Goal: Transaction & Acquisition: Purchase product/service

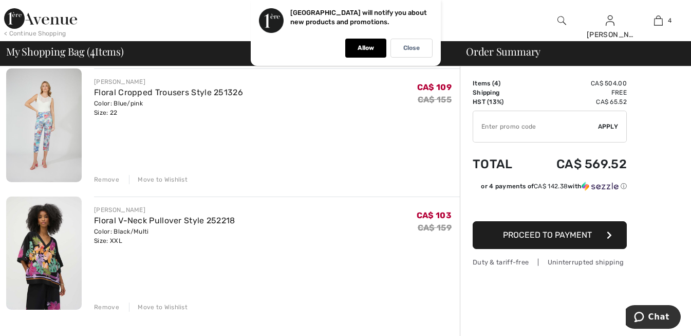
scroll to position [360, 0]
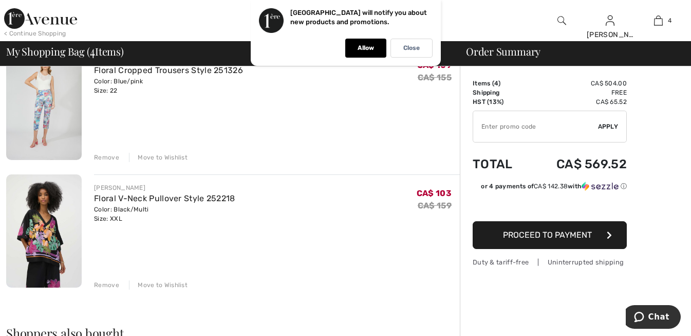
click at [100, 284] on div "Remove" at bounding box center [106, 284] width 25 height 9
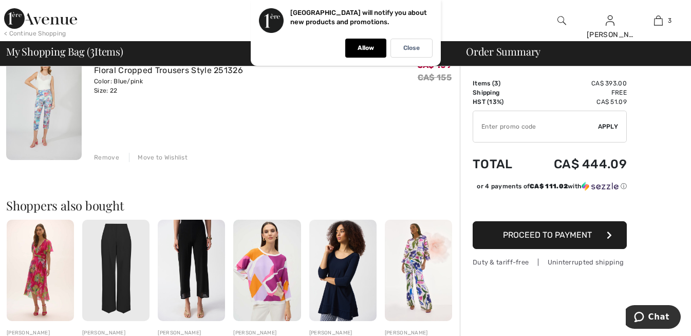
click at [36, 266] on img at bounding box center [40, 269] width 67 height 101
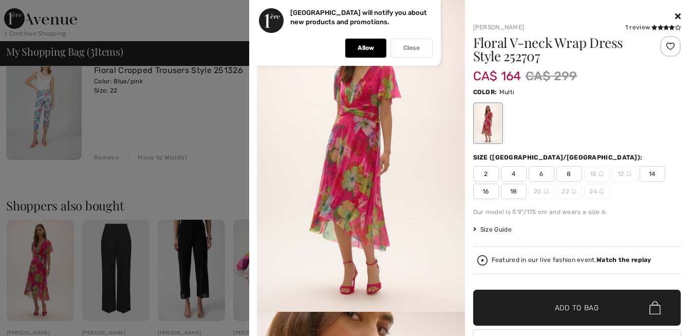
click at [417, 45] on p "Close" at bounding box center [412, 48] width 16 height 8
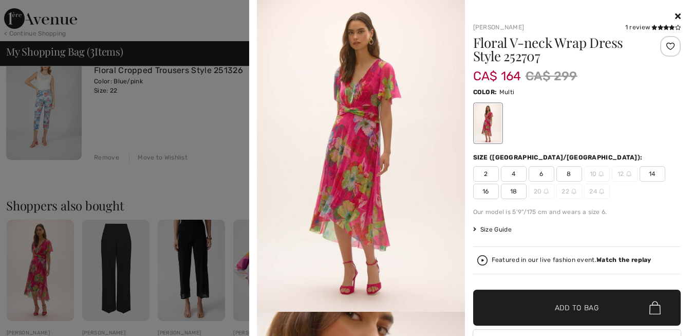
click at [675, 16] on icon at bounding box center [678, 16] width 6 height 8
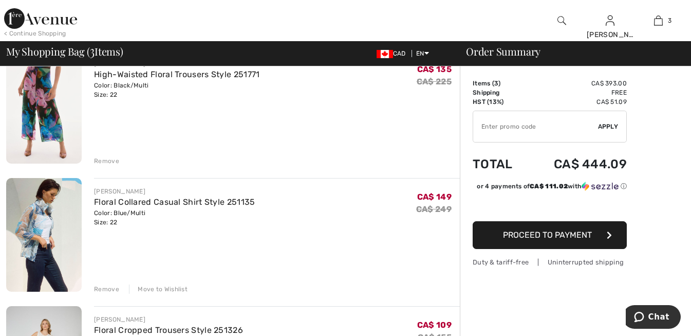
scroll to position [0, 0]
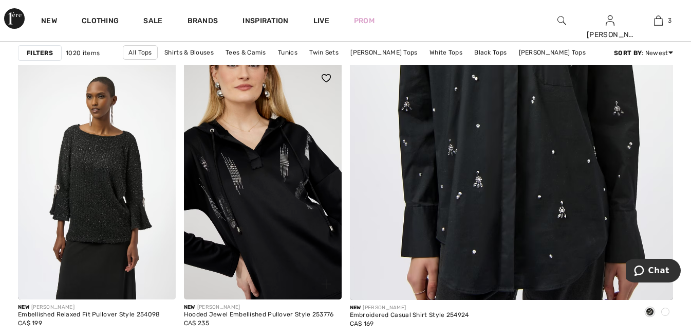
scroll to position [411, 0]
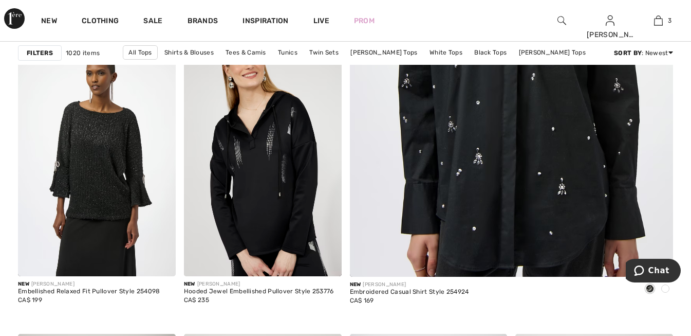
drag, startPoint x: 691, startPoint y: 42, endPoint x: 694, endPoint y: 72, distance: 30.5
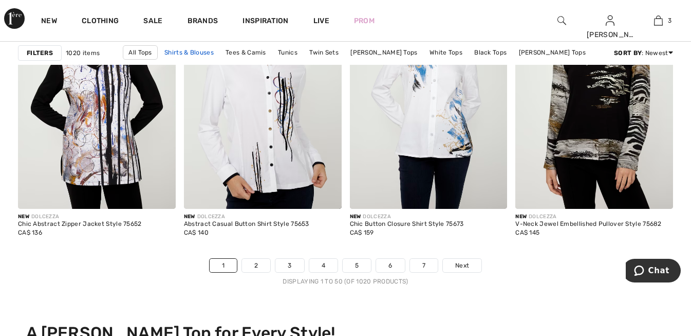
scroll to position [4392, 0]
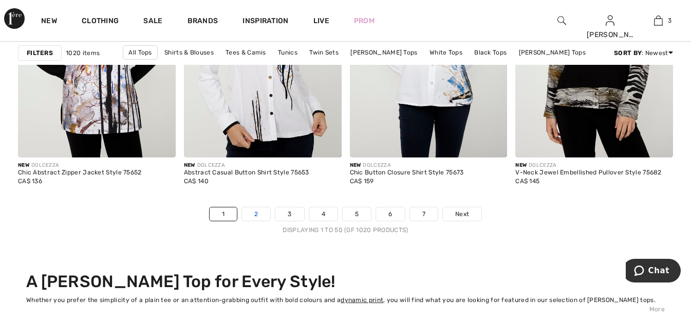
click at [255, 215] on link "2" at bounding box center [256, 213] width 28 height 13
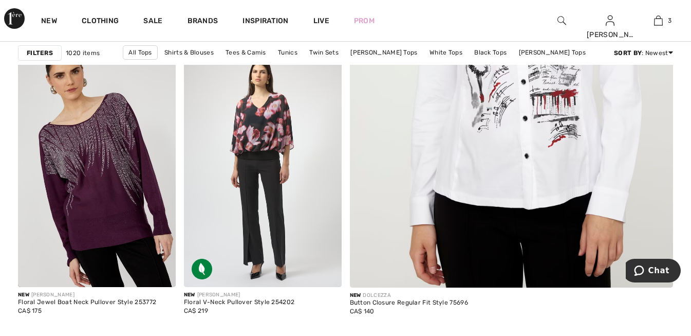
scroll to position [411, 0]
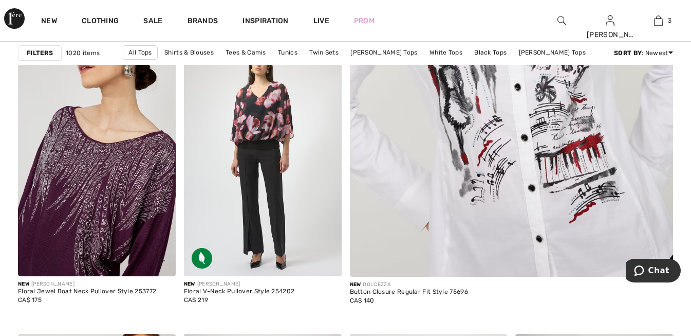
click at [102, 164] on img at bounding box center [97, 158] width 158 height 236
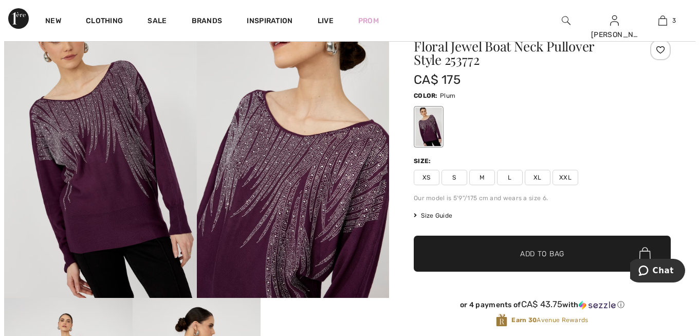
scroll to position [51, 0]
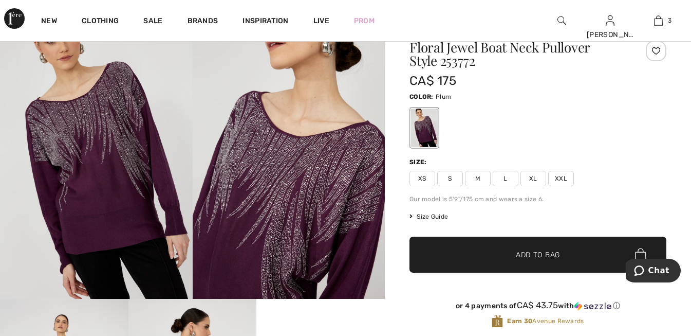
click at [294, 194] on img at bounding box center [289, 154] width 193 height 289
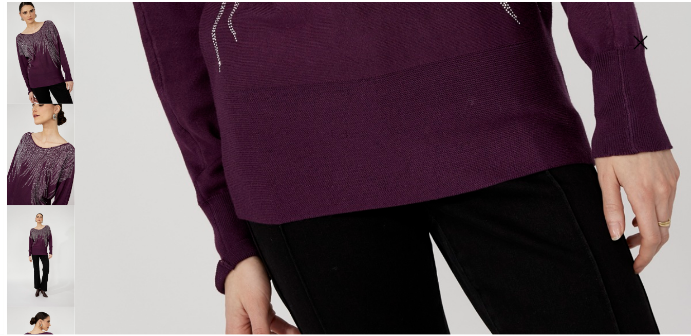
scroll to position [668, 0]
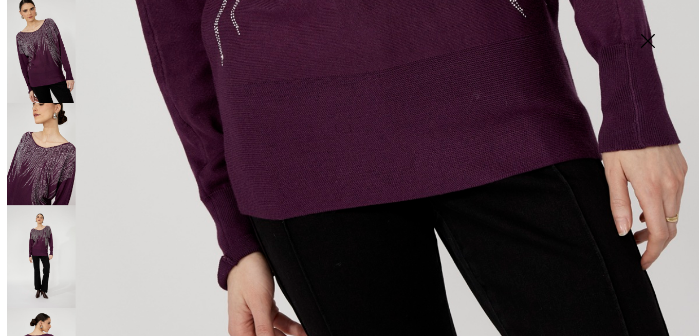
click at [650, 40] on img at bounding box center [647, 41] width 51 height 53
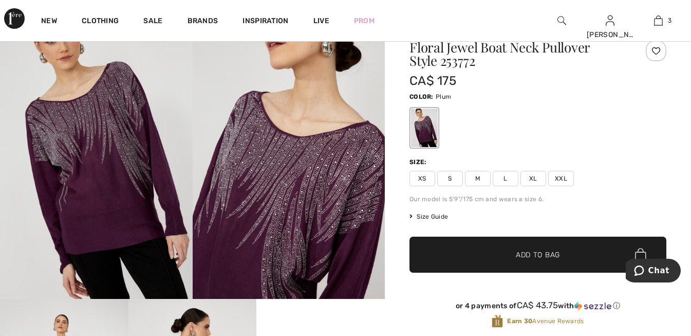
click at [561, 176] on span "XXL" at bounding box center [561, 178] width 26 height 15
click at [547, 255] on span "Add to Bag" at bounding box center [538, 254] width 44 height 11
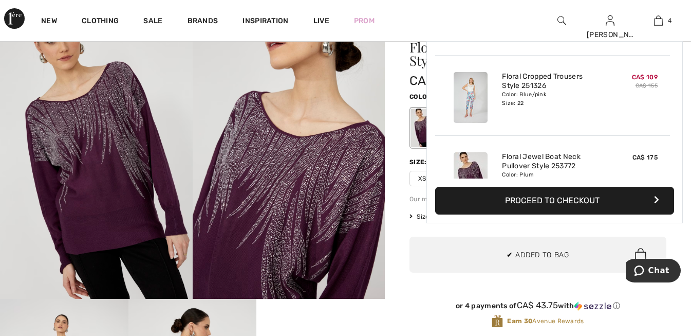
scroll to position [192, 0]
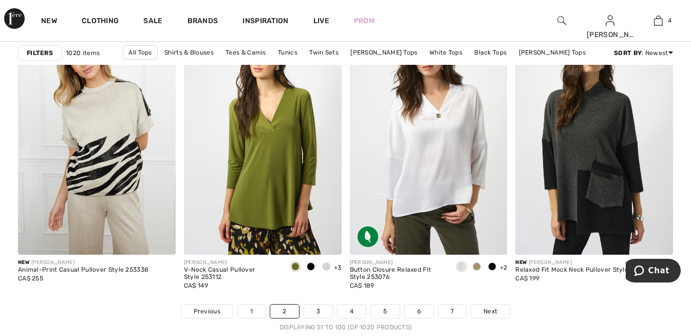
scroll to position [4336, 0]
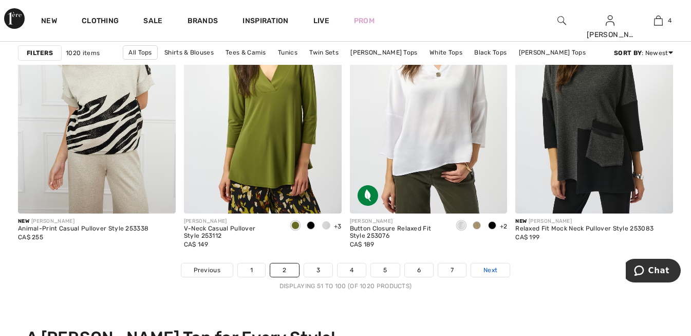
click at [490, 274] on span "Next" at bounding box center [491, 269] width 14 height 9
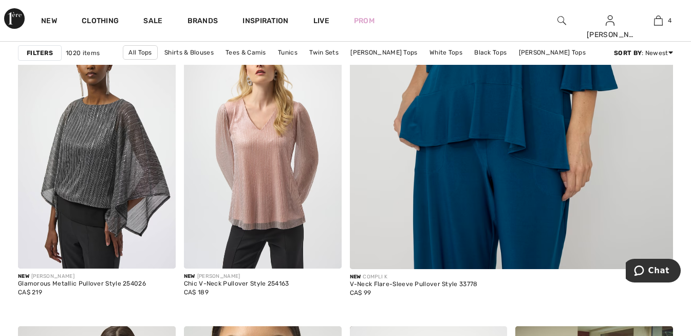
scroll to position [418, 0]
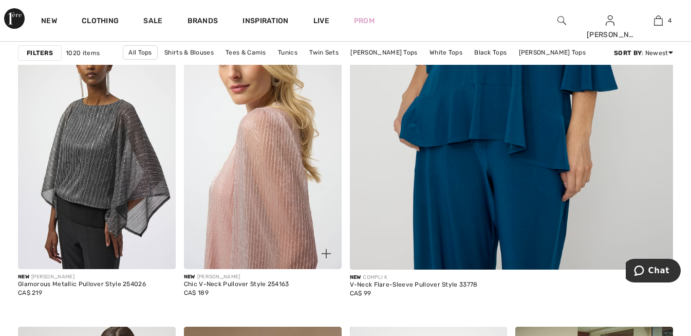
click at [246, 161] on img at bounding box center [263, 150] width 158 height 236
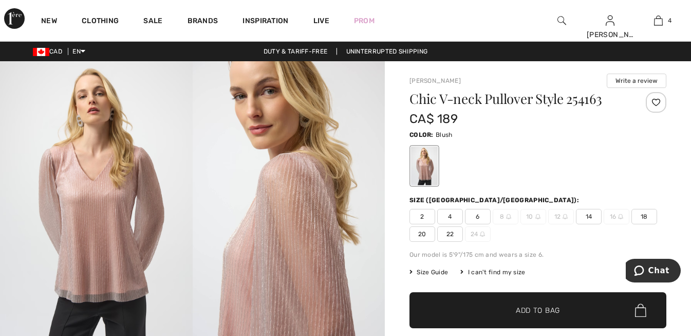
click at [119, 221] on img at bounding box center [96, 205] width 193 height 288
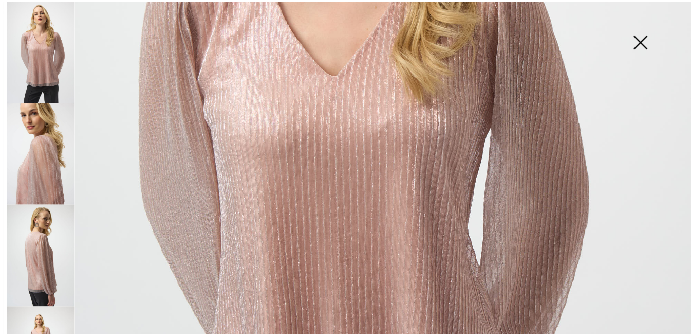
scroll to position [360, 0]
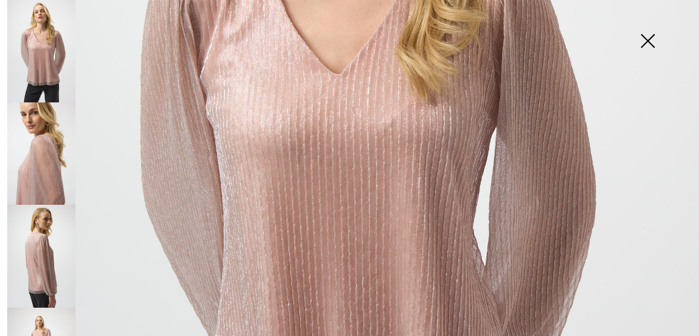
click at [647, 34] on img at bounding box center [647, 41] width 51 height 53
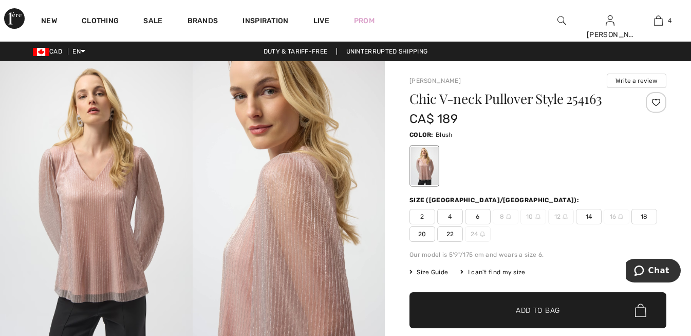
scroll to position [51, 0]
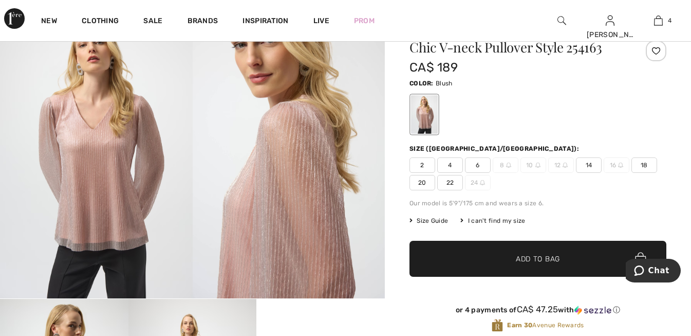
click at [435, 222] on span "Size Guide" at bounding box center [429, 220] width 39 height 9
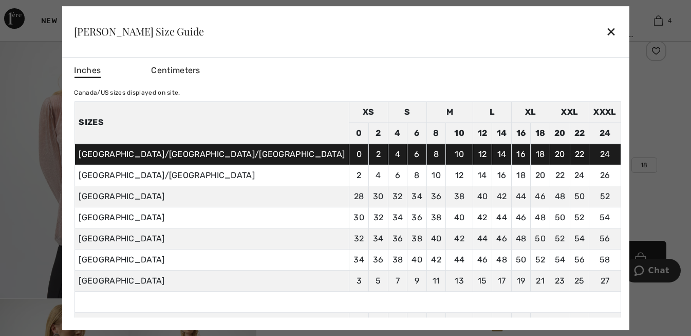
scroll to position [0, 0]
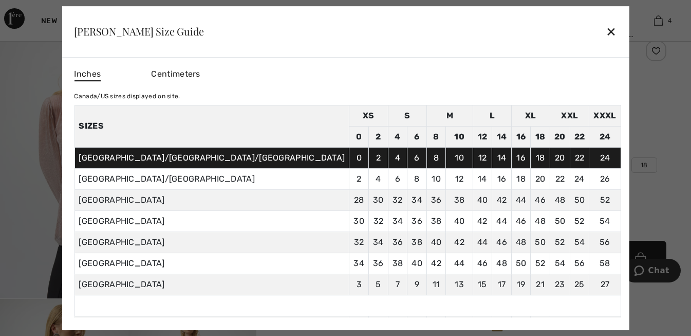
click at [606, 37] on div "✕" at bounding box center [611, 32] width 11 height 22
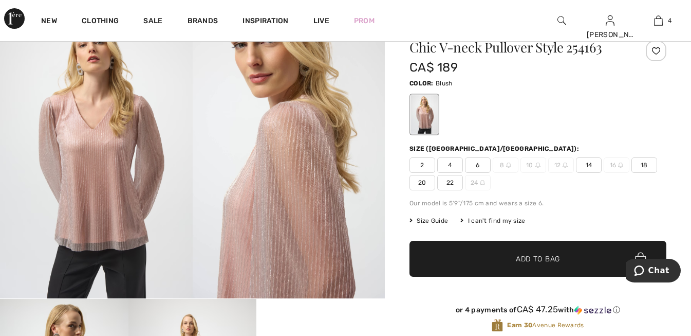
click at [427, 182] on span "20" at bounding box center [423, 182] width 26 height 15
click at [500, 268] on span "✔ Added to Bag Add to Bag" at bounding box center [538, 259] width 257 height 36
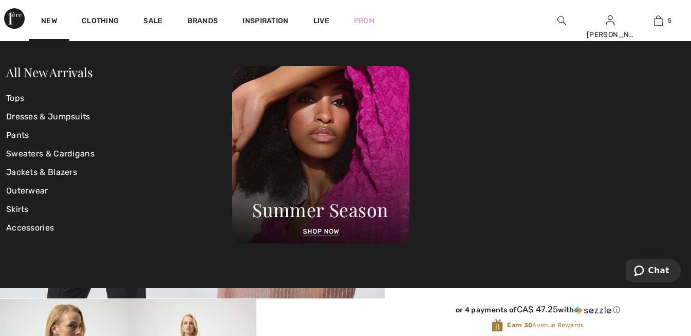
scroll to position [272, 0]
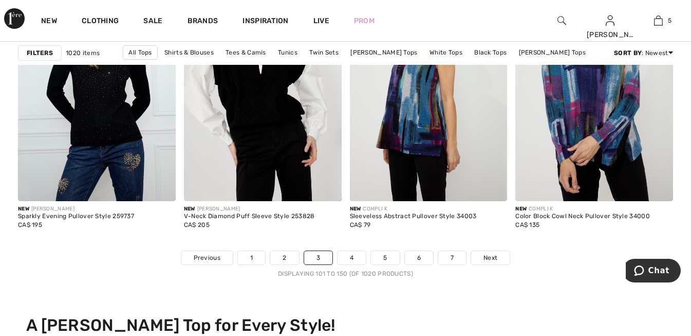
scroll to position [4365, 0]
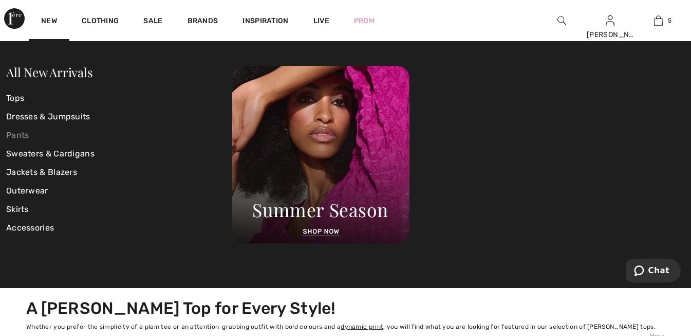
click at [19, 136] on link "Pants" at bounding box center [119, 135] width 226 height 19
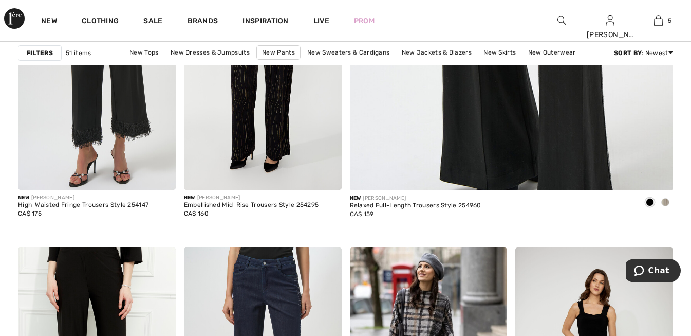
scroll to position [542, 0]
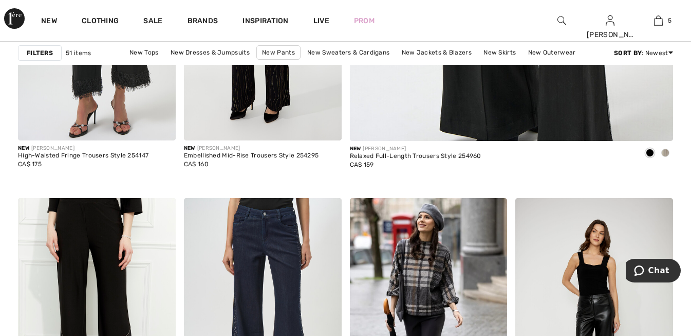
drag, startPoint x: 691, startPoint y: 50, endPoint x: 691, endPoint y: 62, distance: 12.3
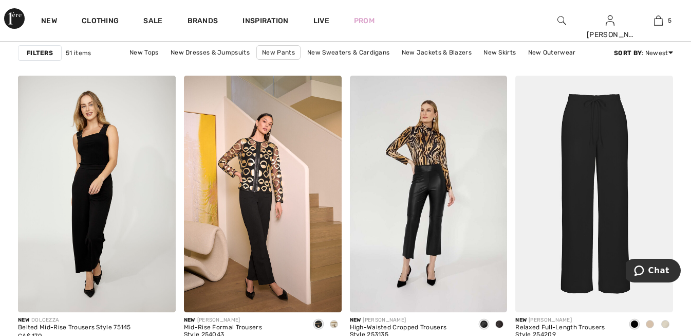
scroll to position [1388, 0]
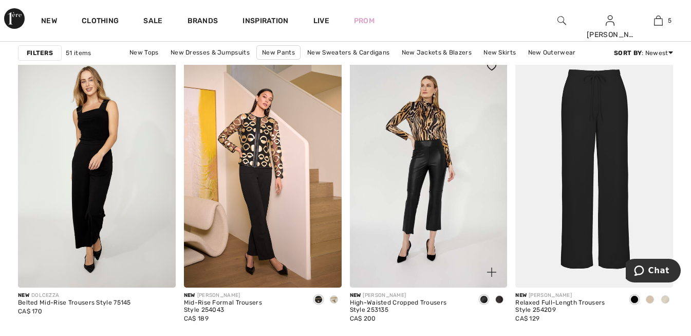
click at [484, 182] on img at bounding box center [429, 169] width 158 height 236
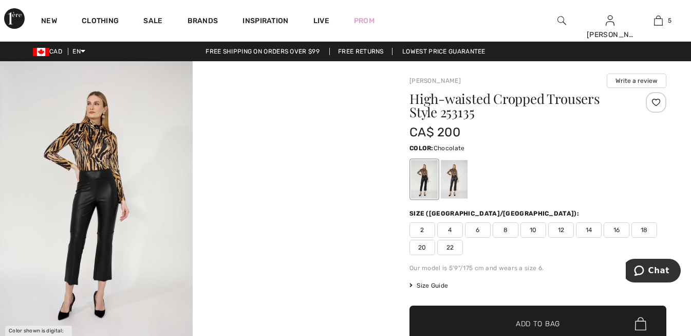
click at [452, 182] on div at bounding box center [454, 179] width 27 height 39
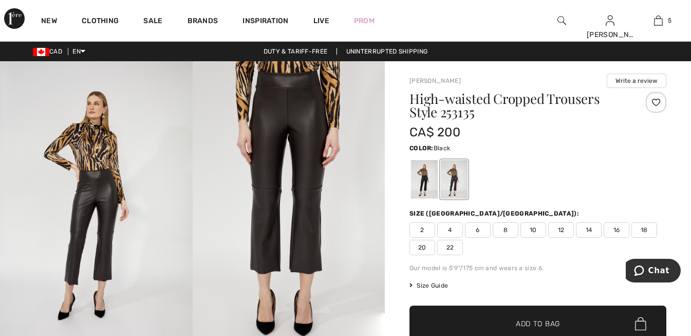
click at [417, 179] on div at bounding box center [424, 179] width 27 height 39
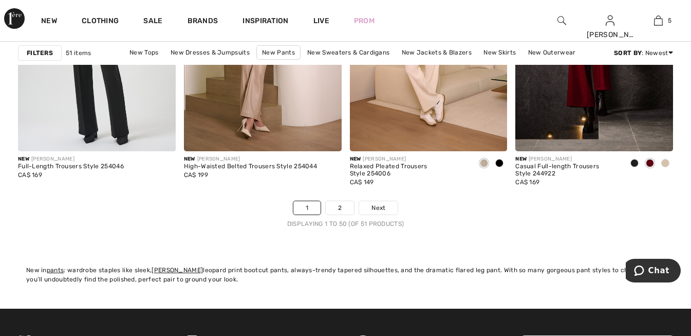
scroll to position [4417, 0]
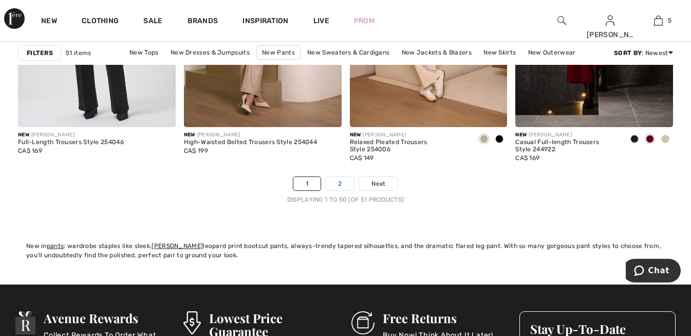
click at [341, 186] on link "2" at bounding box center [340, 183] width 28 height 13
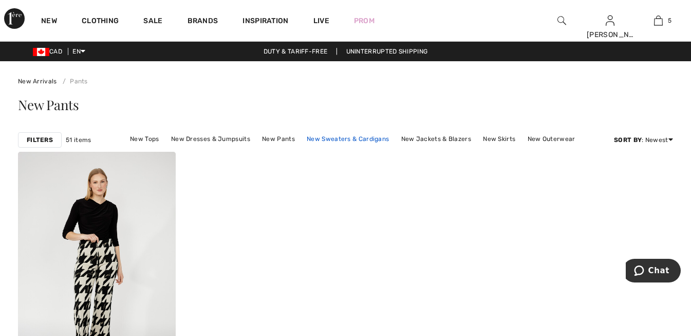
click at [346, 138] on link "New Sweaters & Cardigans" at bounding box center [348, 138] width 93 height 13
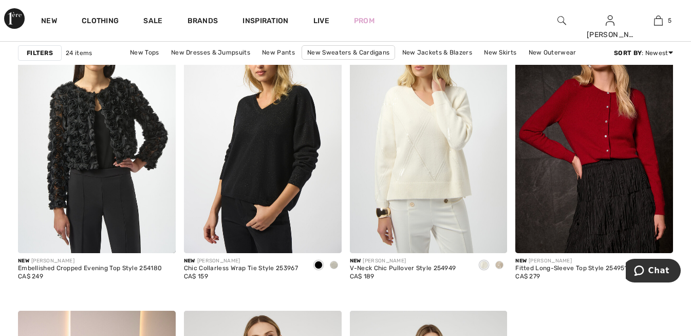
scroll to position [1748, 0]
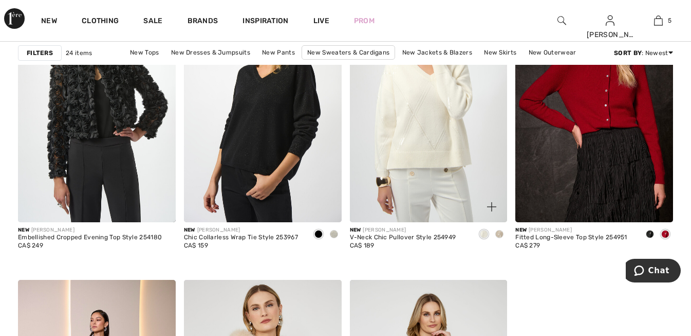
click at [500, 235] on span at bounding box center [500, 234] width 8 height 8
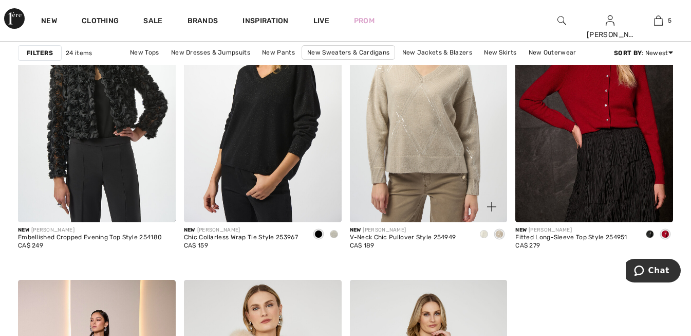
click at [485, 237] on span at bounding box center [484, 234] width 8 height 8
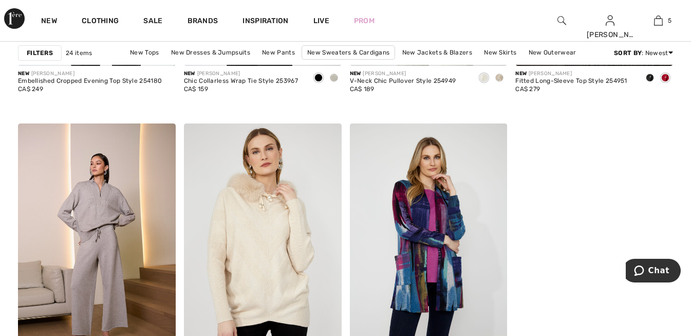
scroll to position [1913, 0]
